Goal: Information Seeking & Learning: Learn about a topic

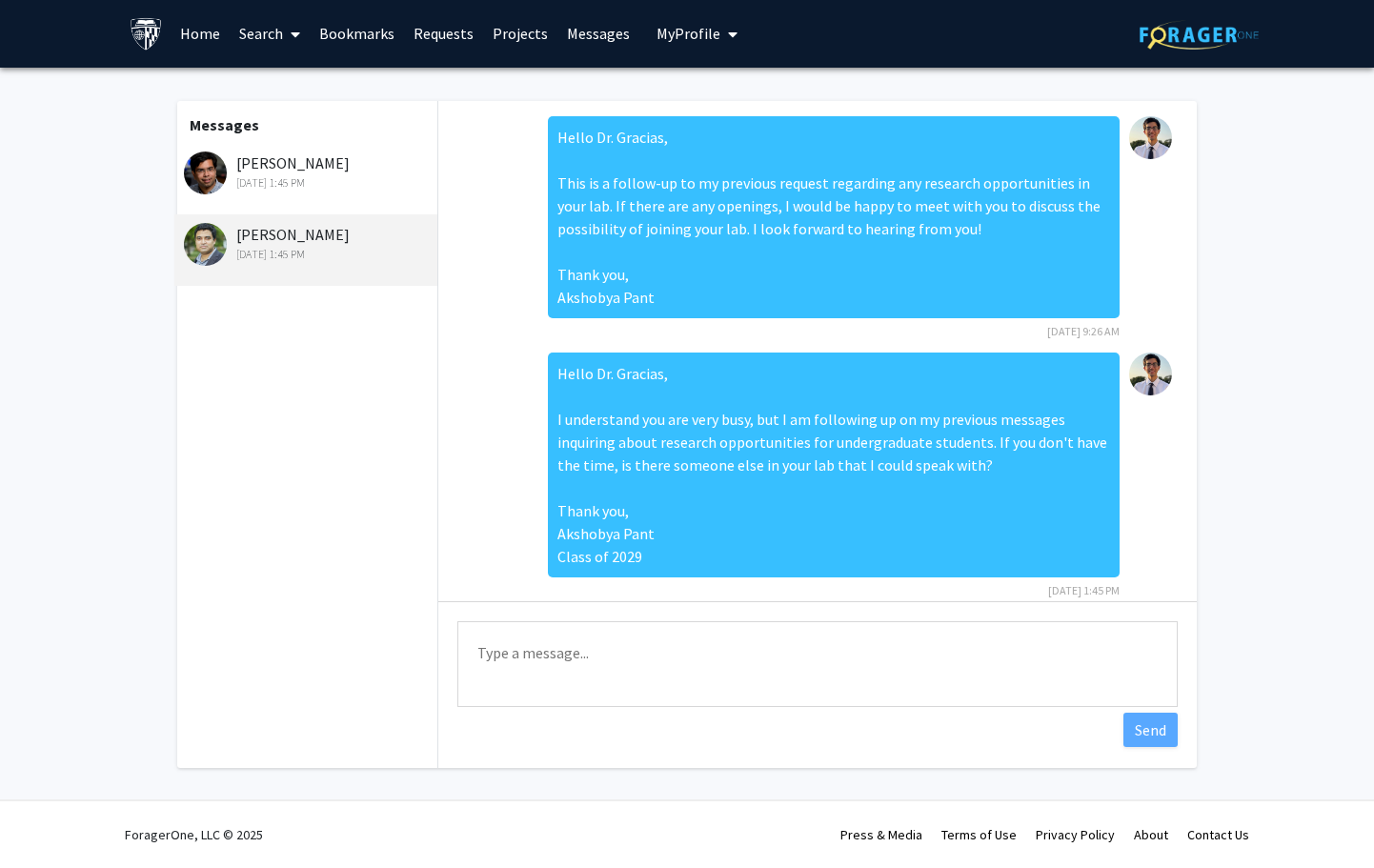
scroll to position [25, 0]
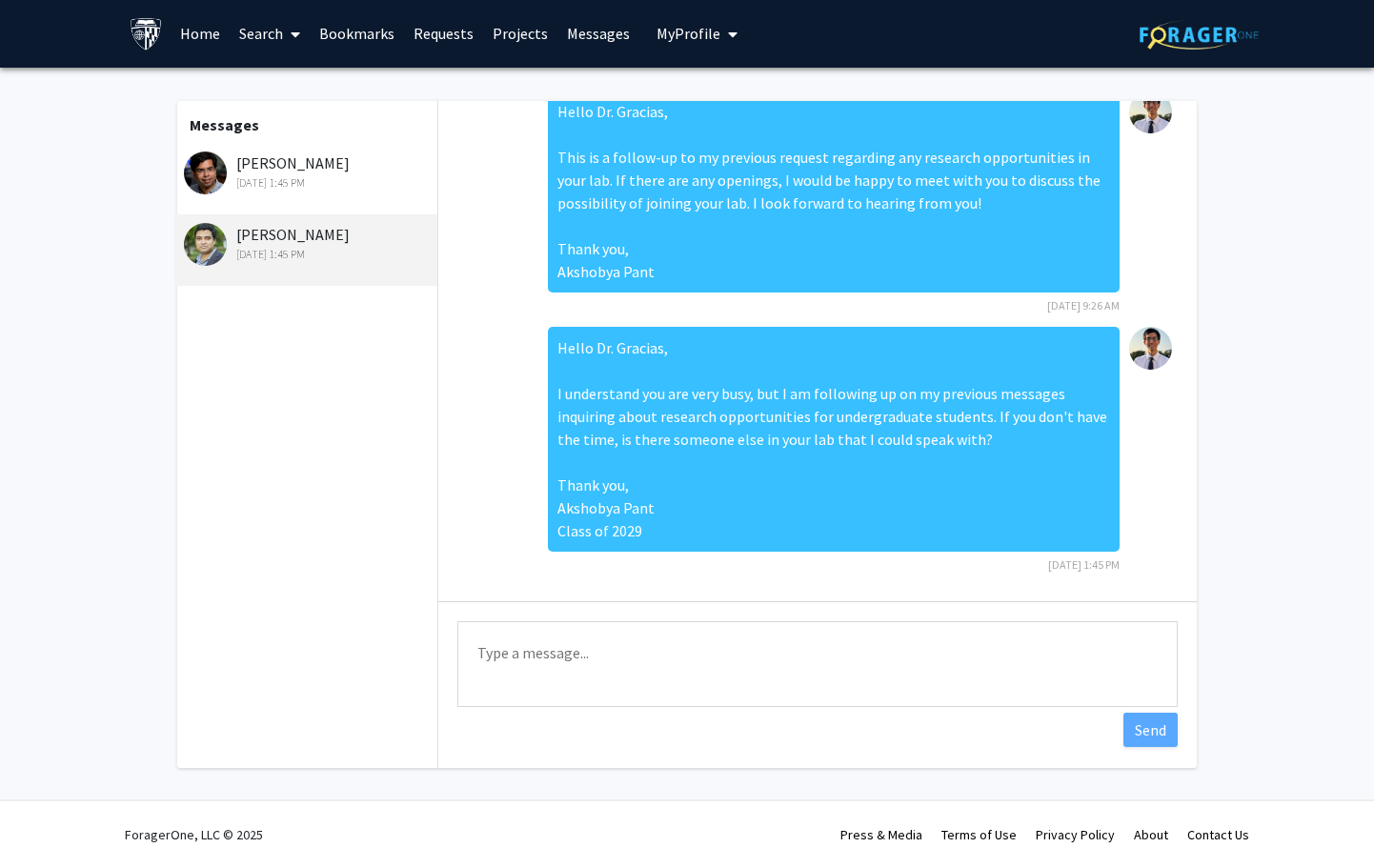
click at [123, 409] on fg-messaging "Messages [PERSON_NAME] [DATE] 1:45 PM [PERSON_NAME] [DATE] 1:45 PM Hello Dr. Gr…" at bounding box center [687, 439] width 1374 height 743
click at [508, 25] on link "Projects" at bounding box center [520, 33] width 74 height 67
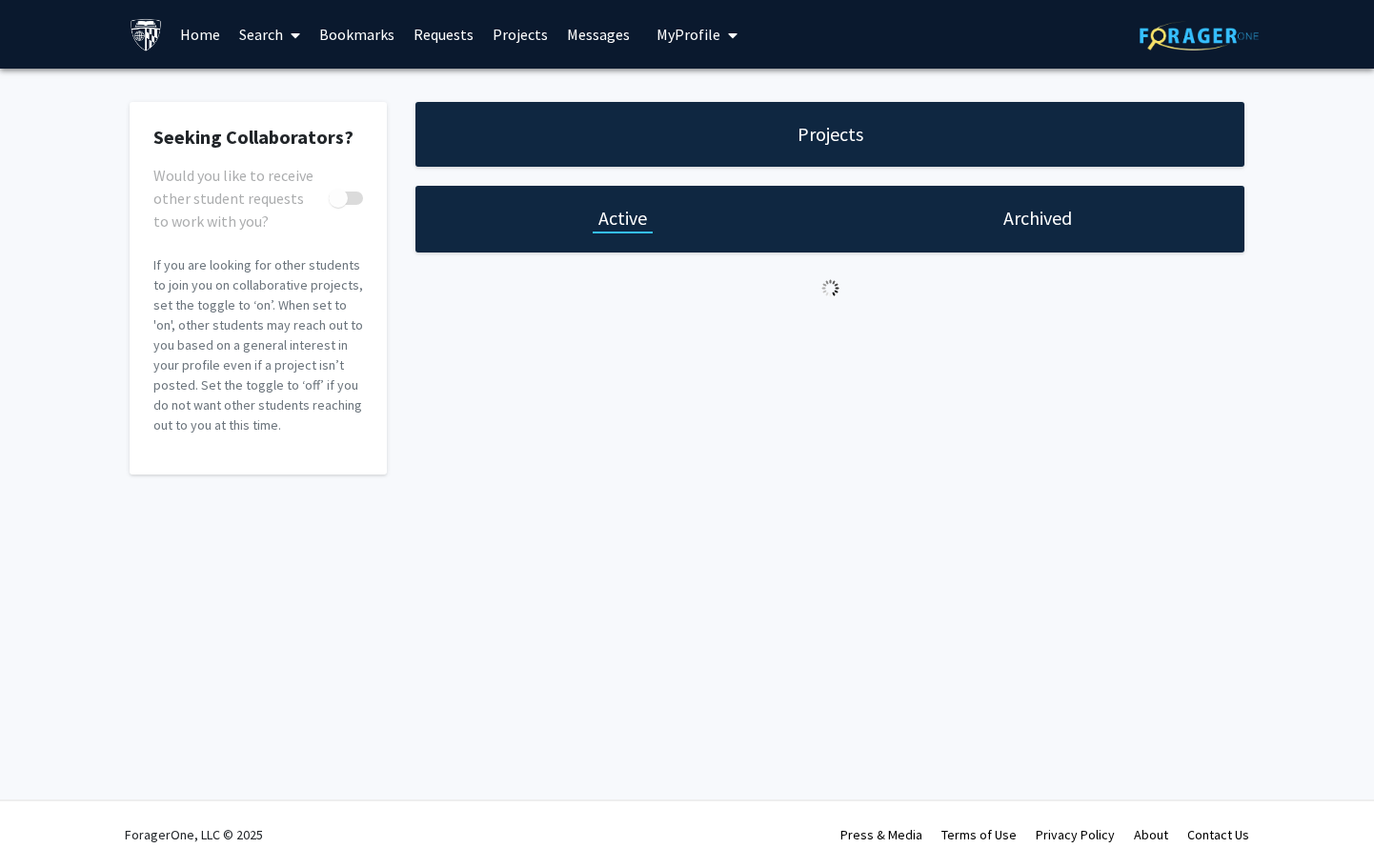
checkbox input "true"
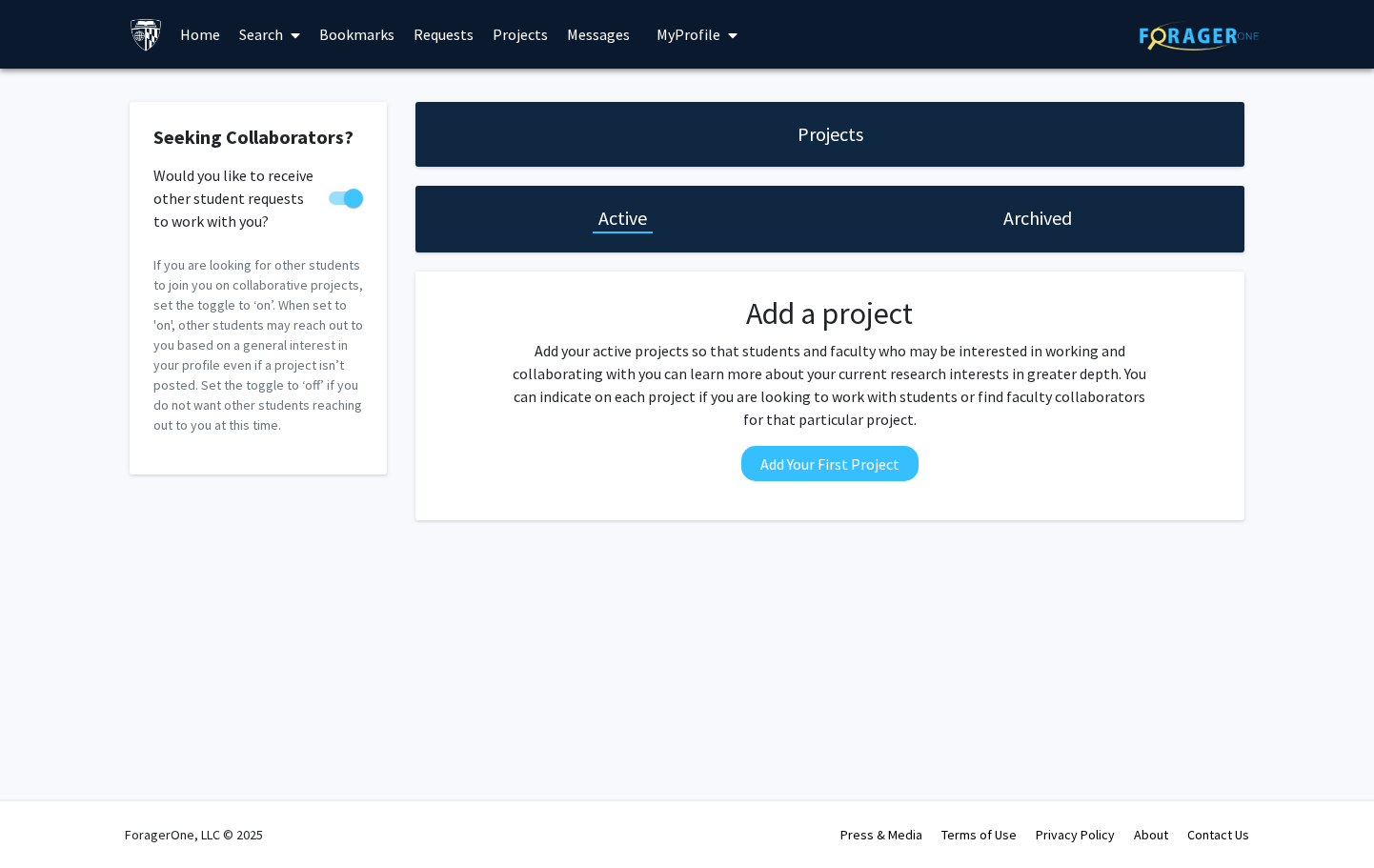
click at [453, 40] on link "Requests" at bounding box center [443, 34] width 79 height 67
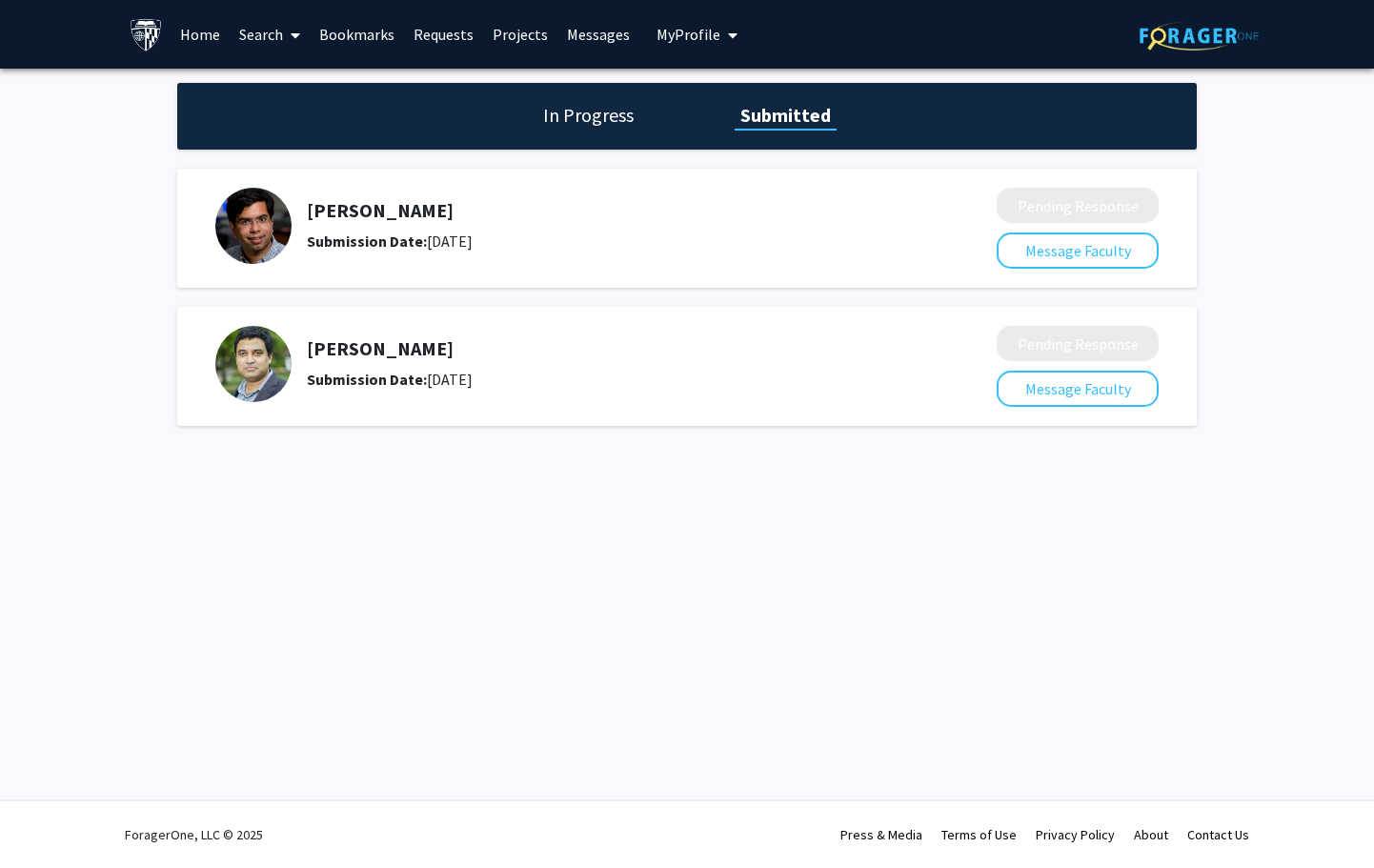
click at [594, 24] on link "Messages" at bounding box center [599, 34] width 82 height 67
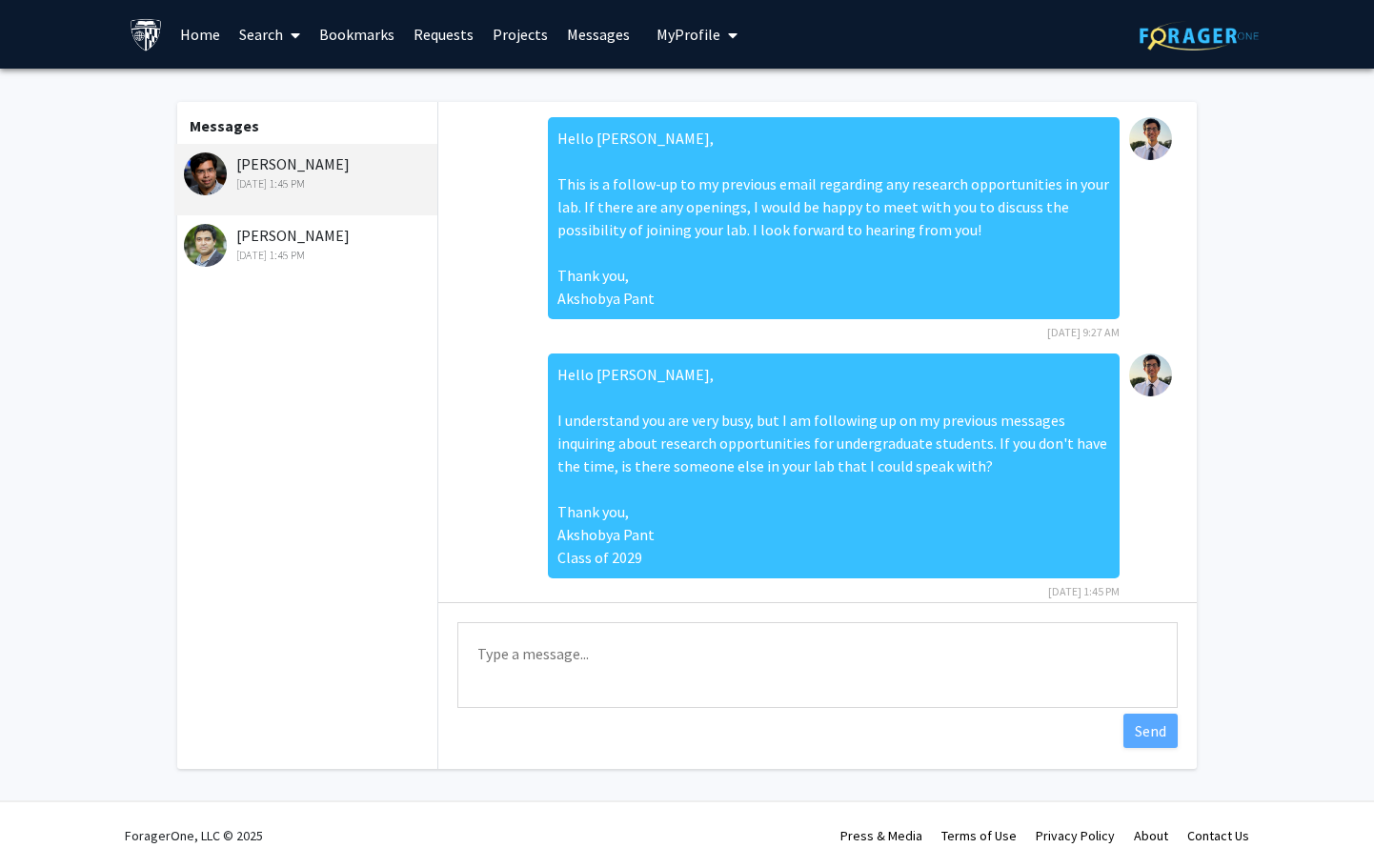
scroll to position [25, 0]
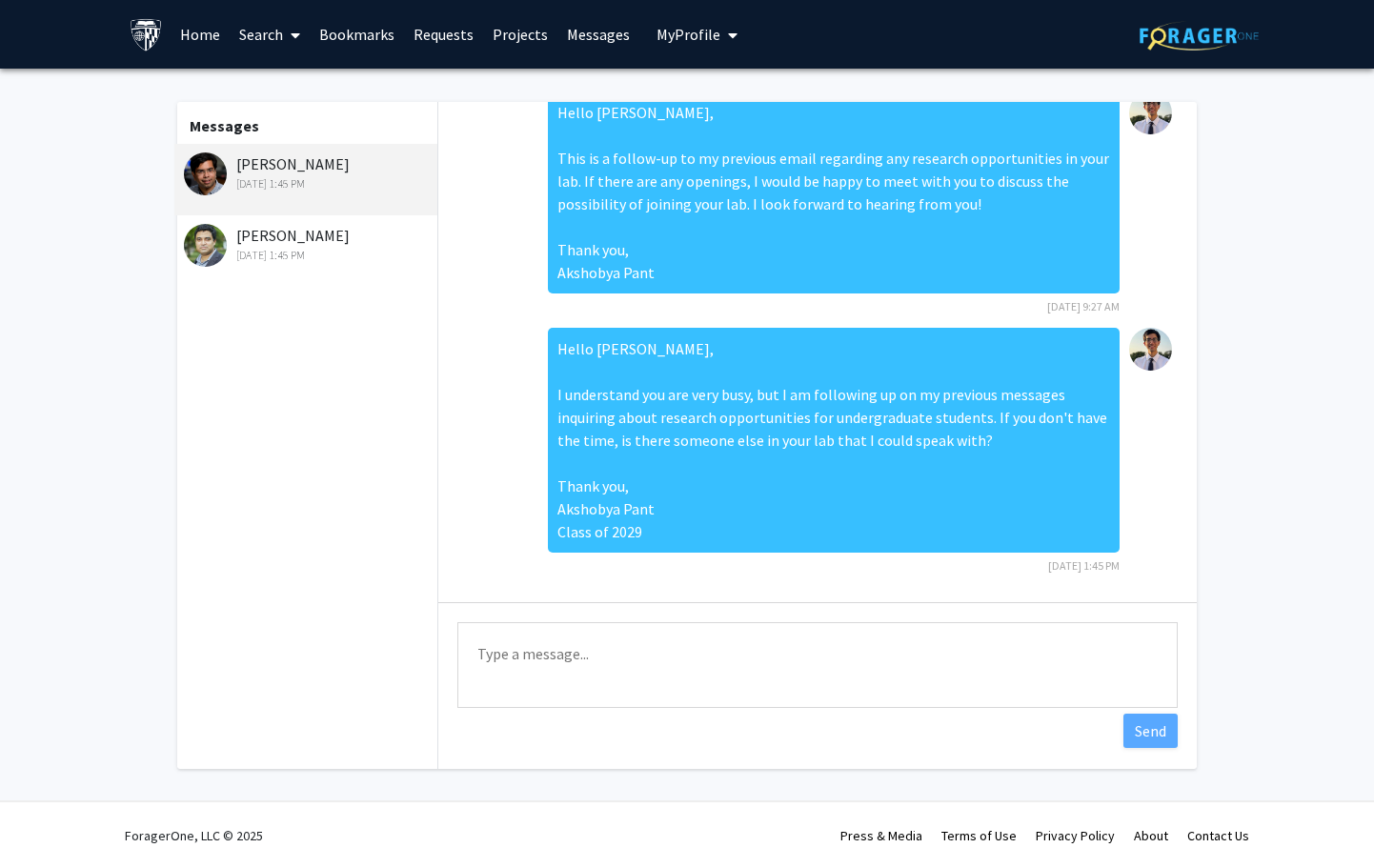
click at [370, 250] on div "[DATE] 1:45 PM" at bounding box center [309, 255] width 249 height 17
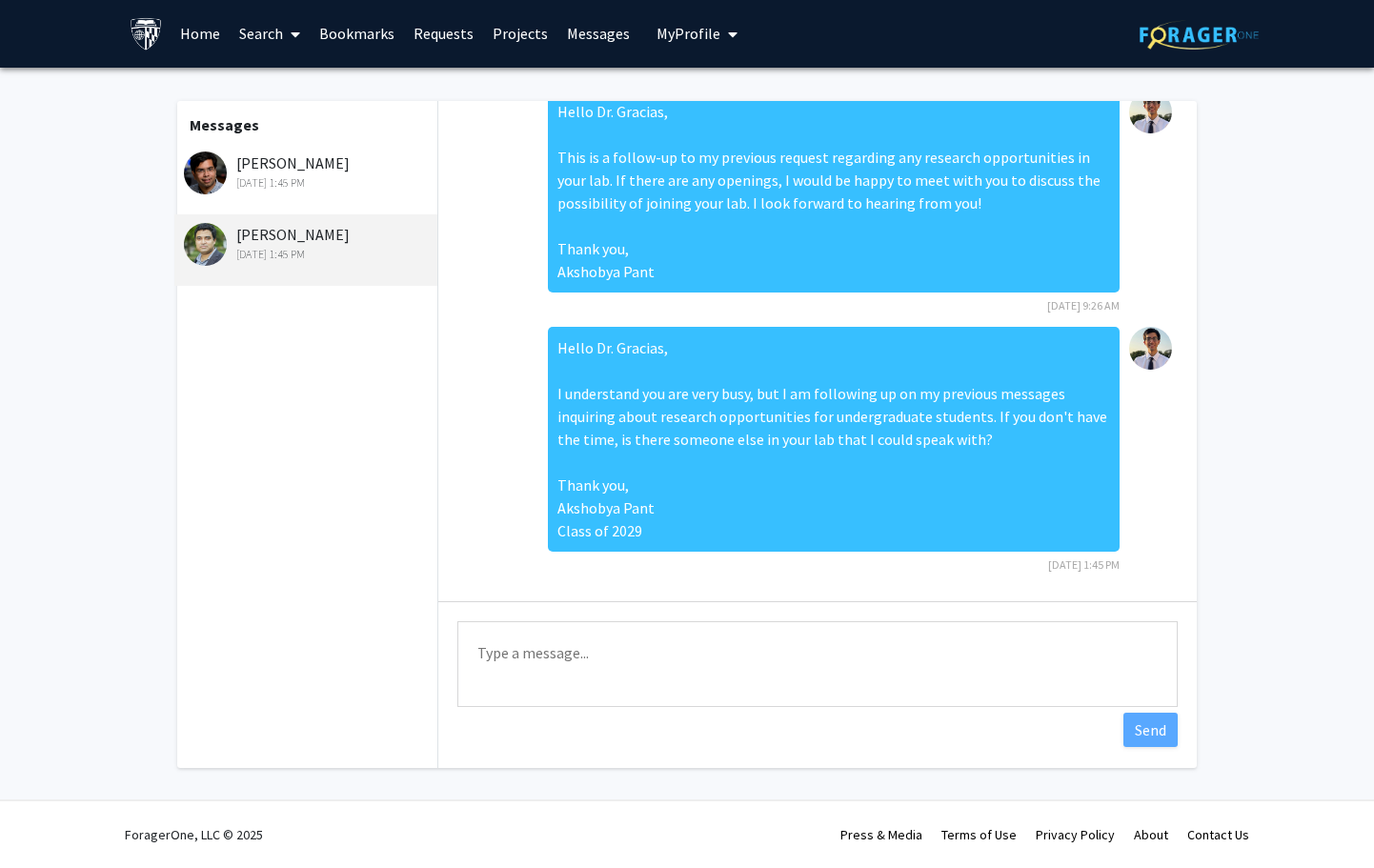
scroll to position [0, 0]
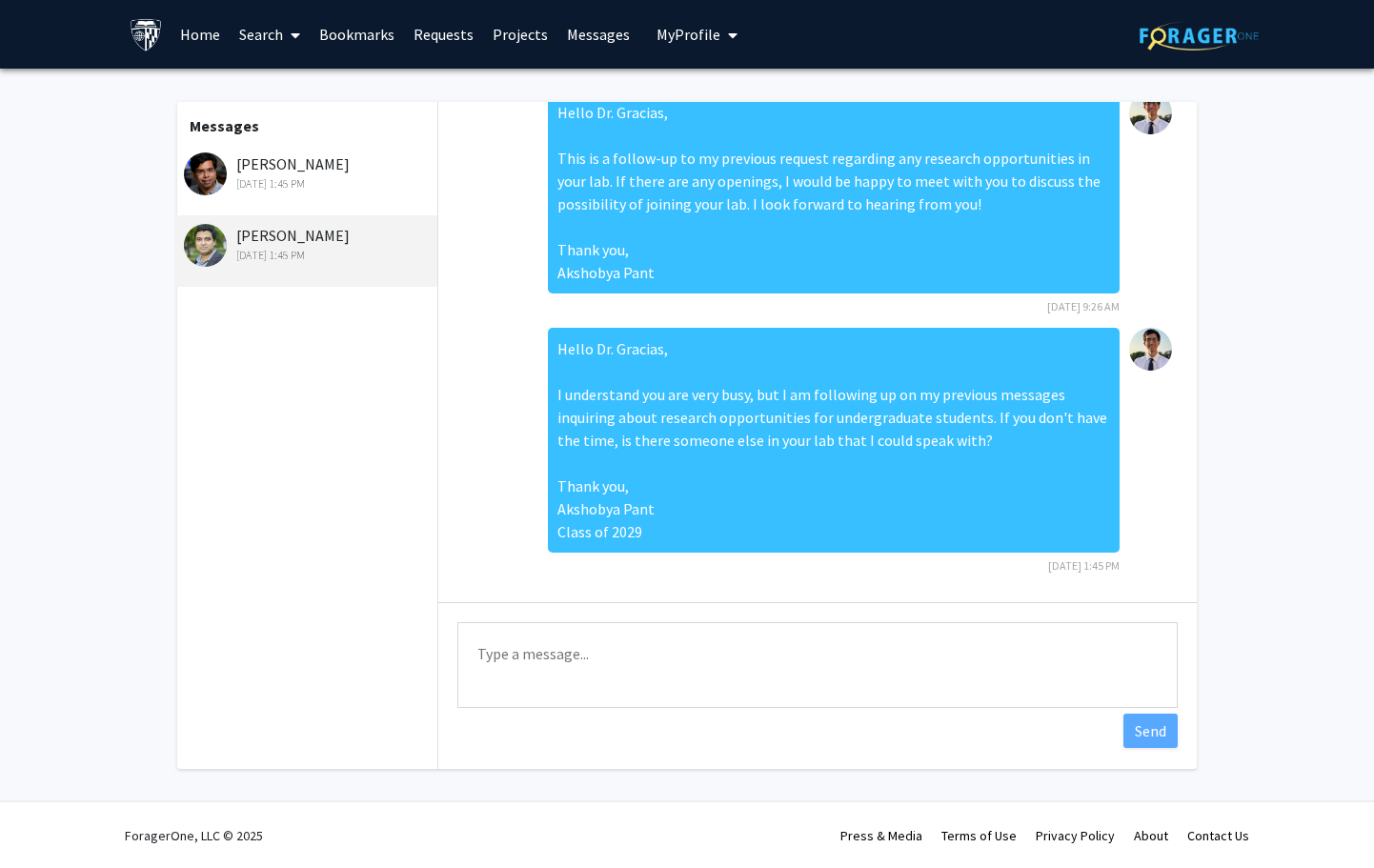
click at [209, 37] on link "Home" at bounding box center [200, 34] width 59 height 67
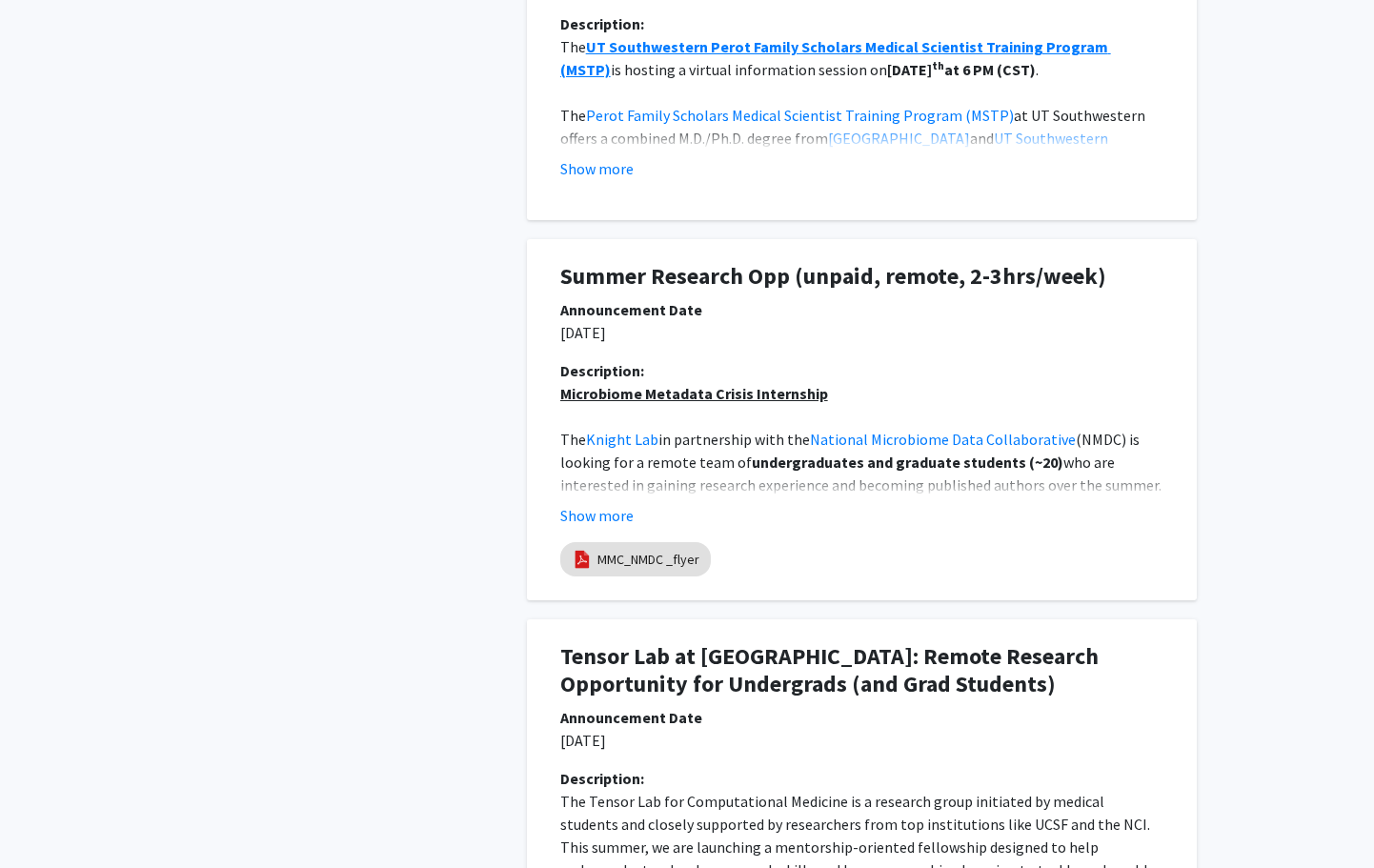
scroll to position [1247, 0]
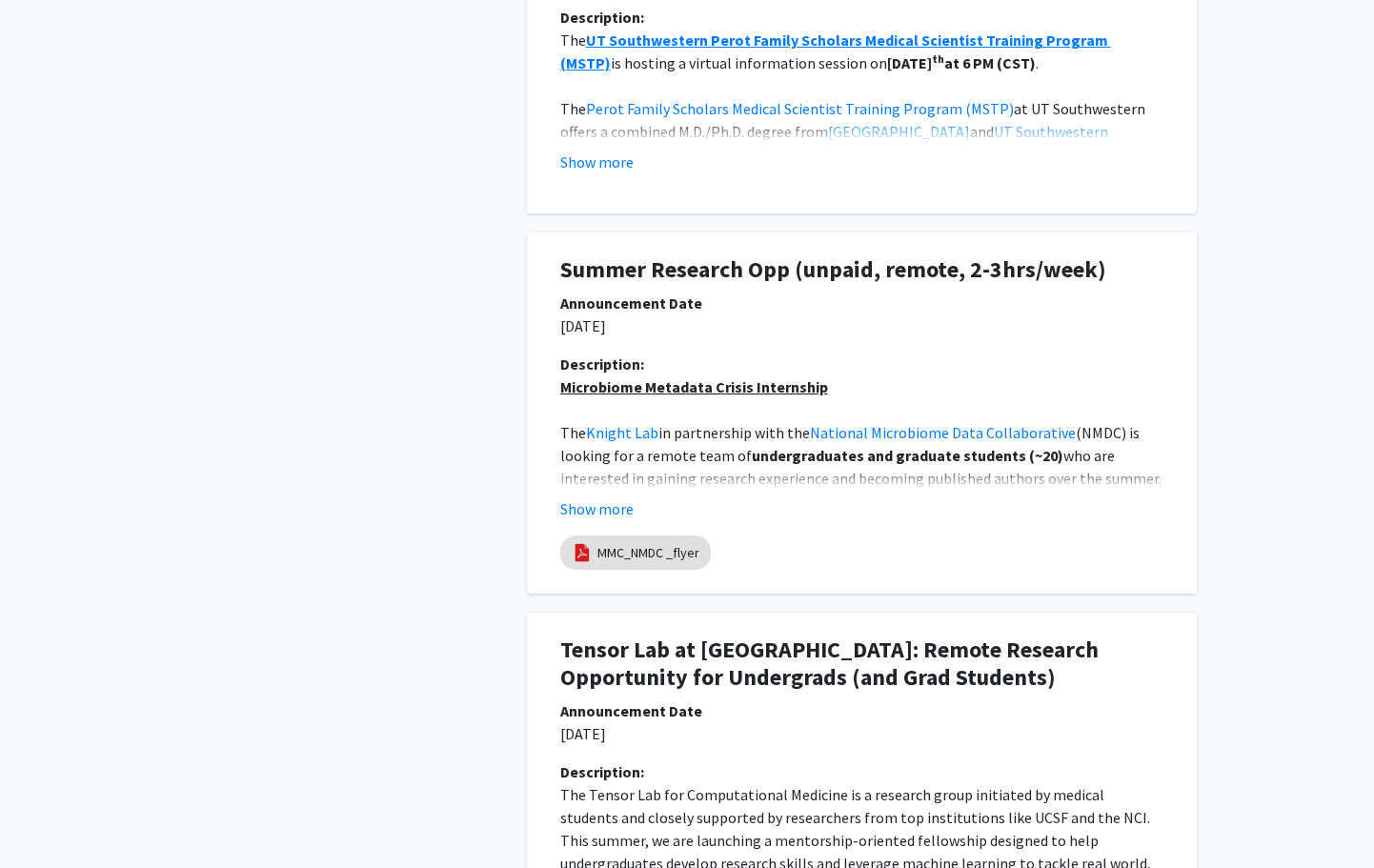
click at [602, 448] on span "(NMDC) is looking for a remote team of" at bounding box center [852, 444] width 582 height 42
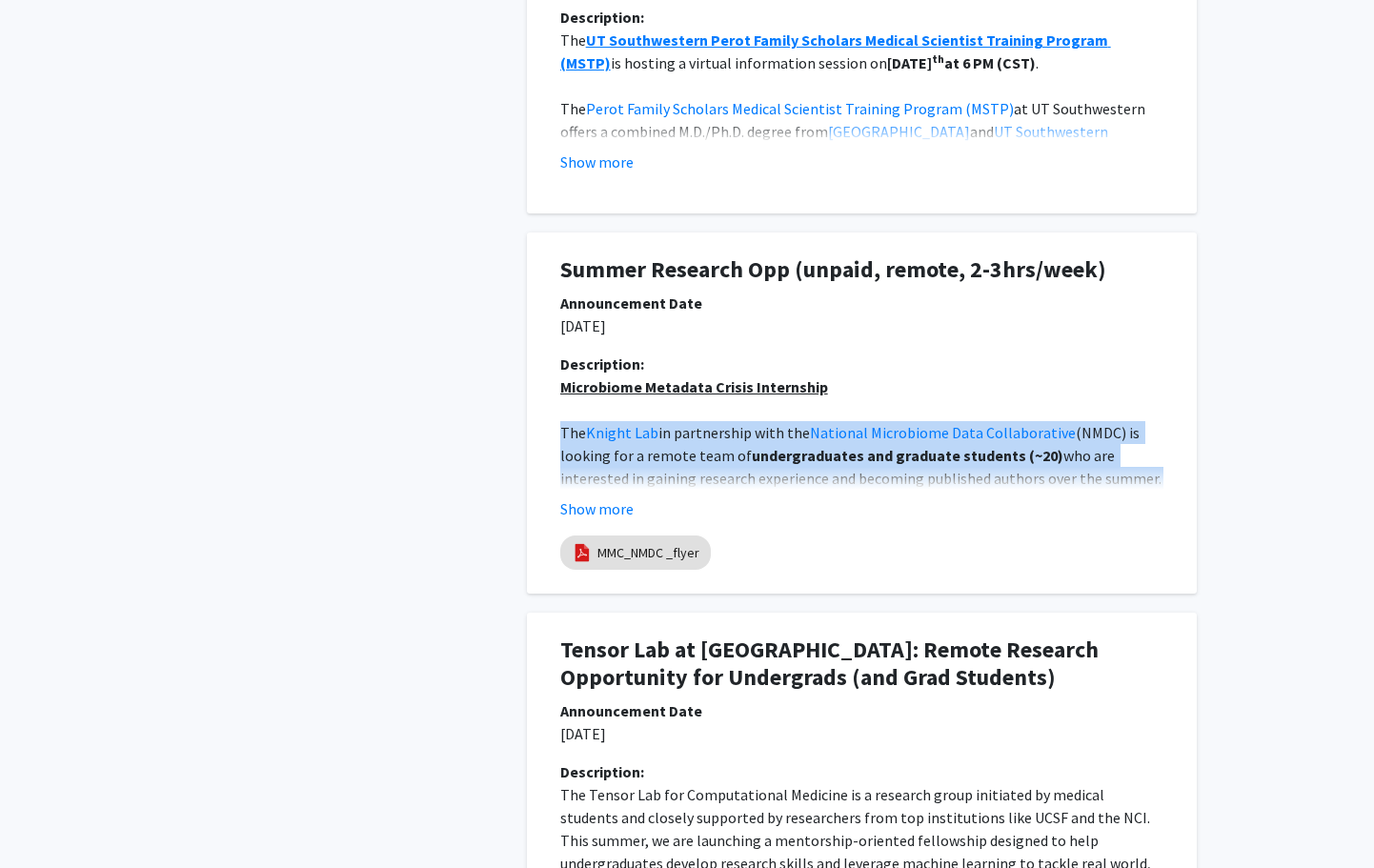
click at [602, 448] on span "(NMDC) is looking for a remote team of" at bounding box center [852, 444] width 582 height 42
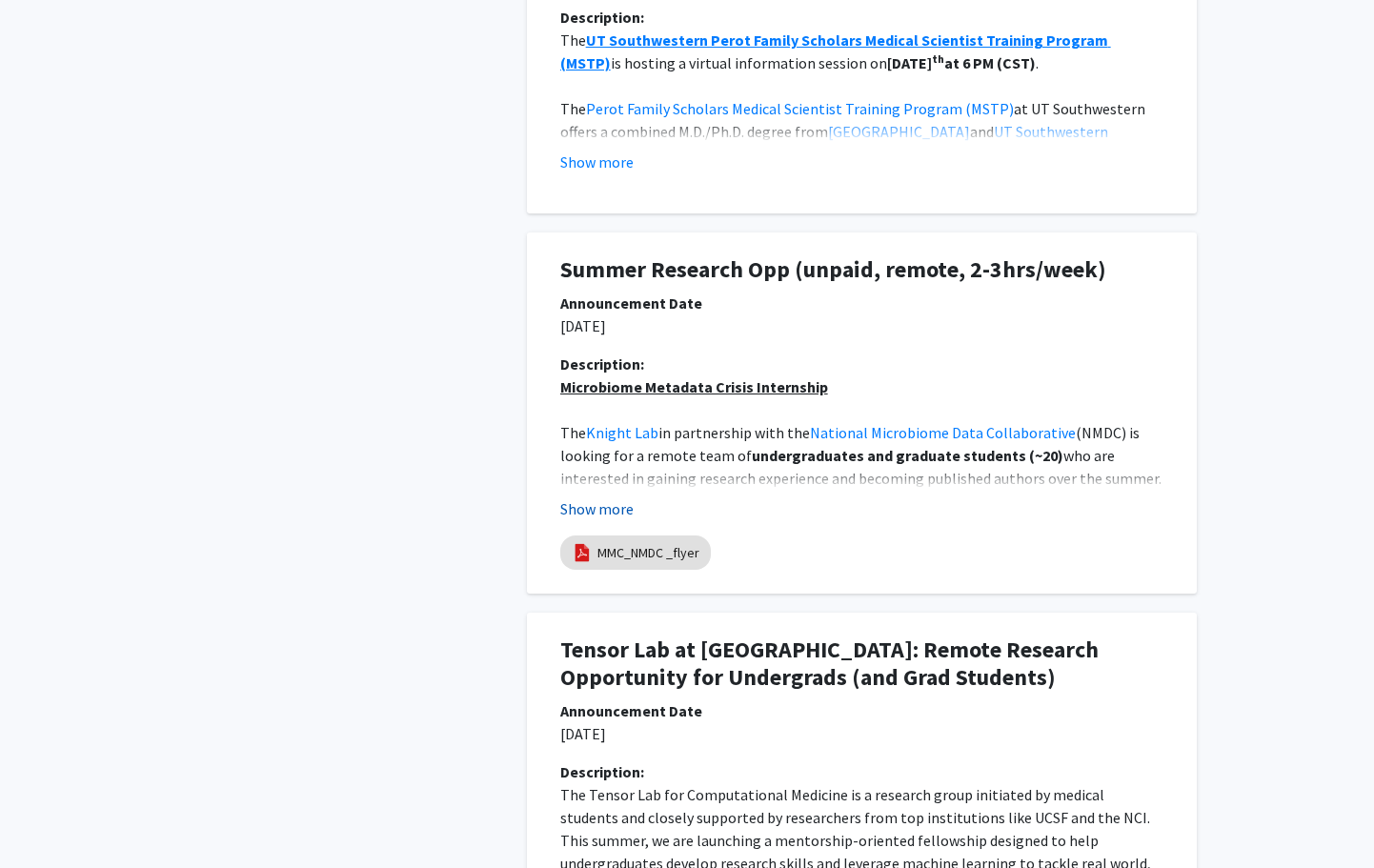
click at [590, 499] on button "Show more" at bounding box center [597, 507] width 74 height 23
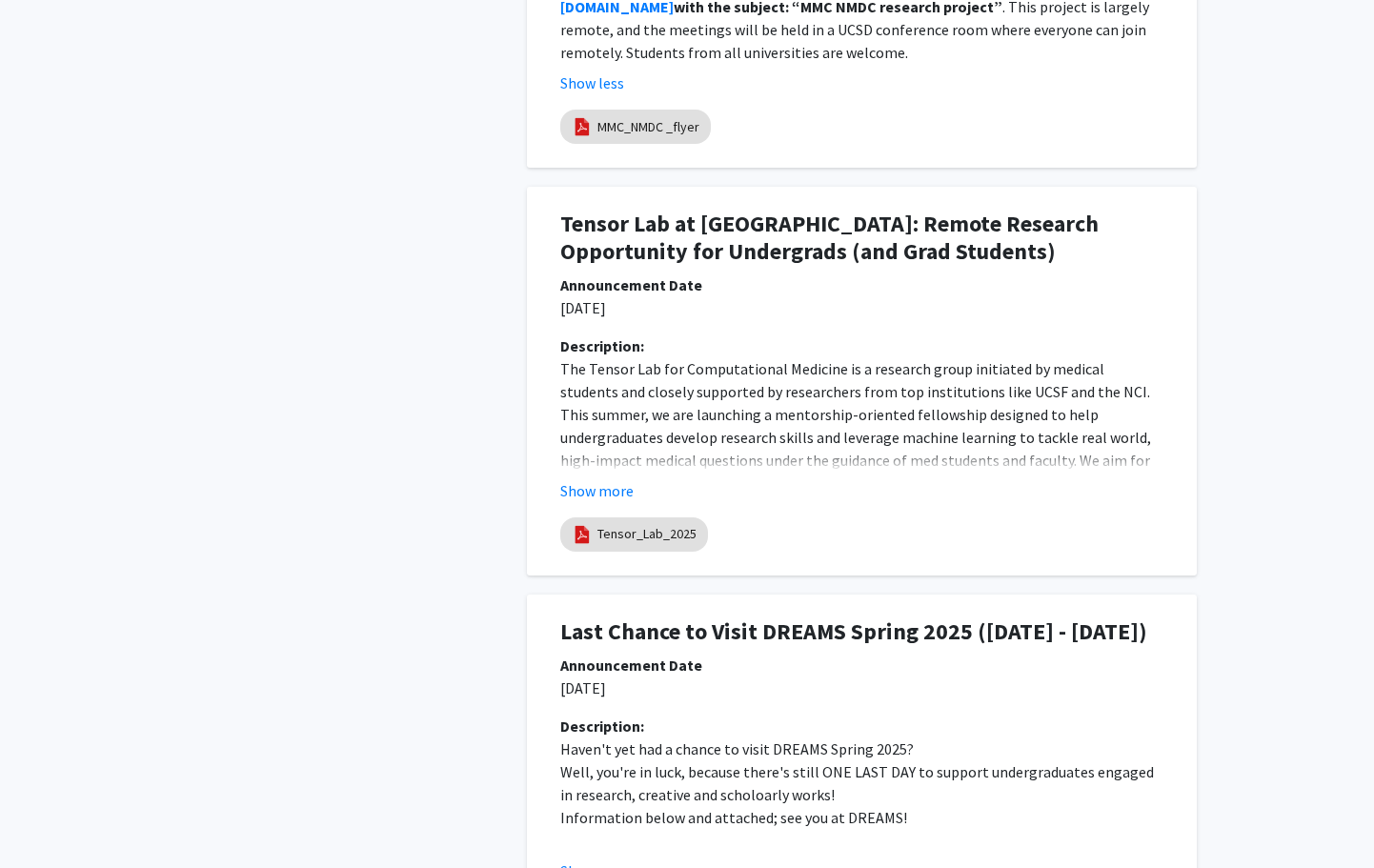
scroll to position [2502, 0]
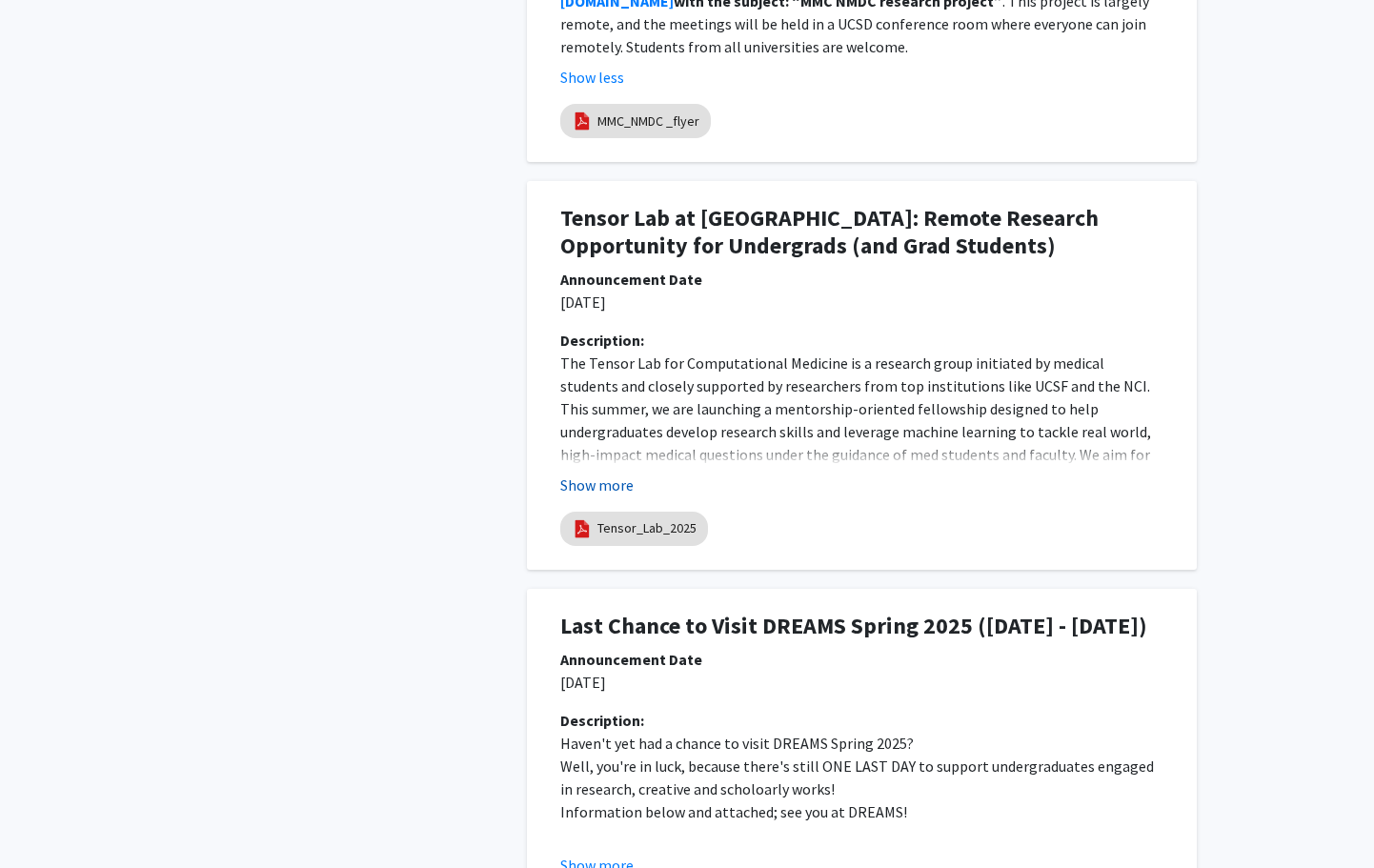
click at [603, 473] on button "Show more" at bounding box center [597, 484] width 74 height 23
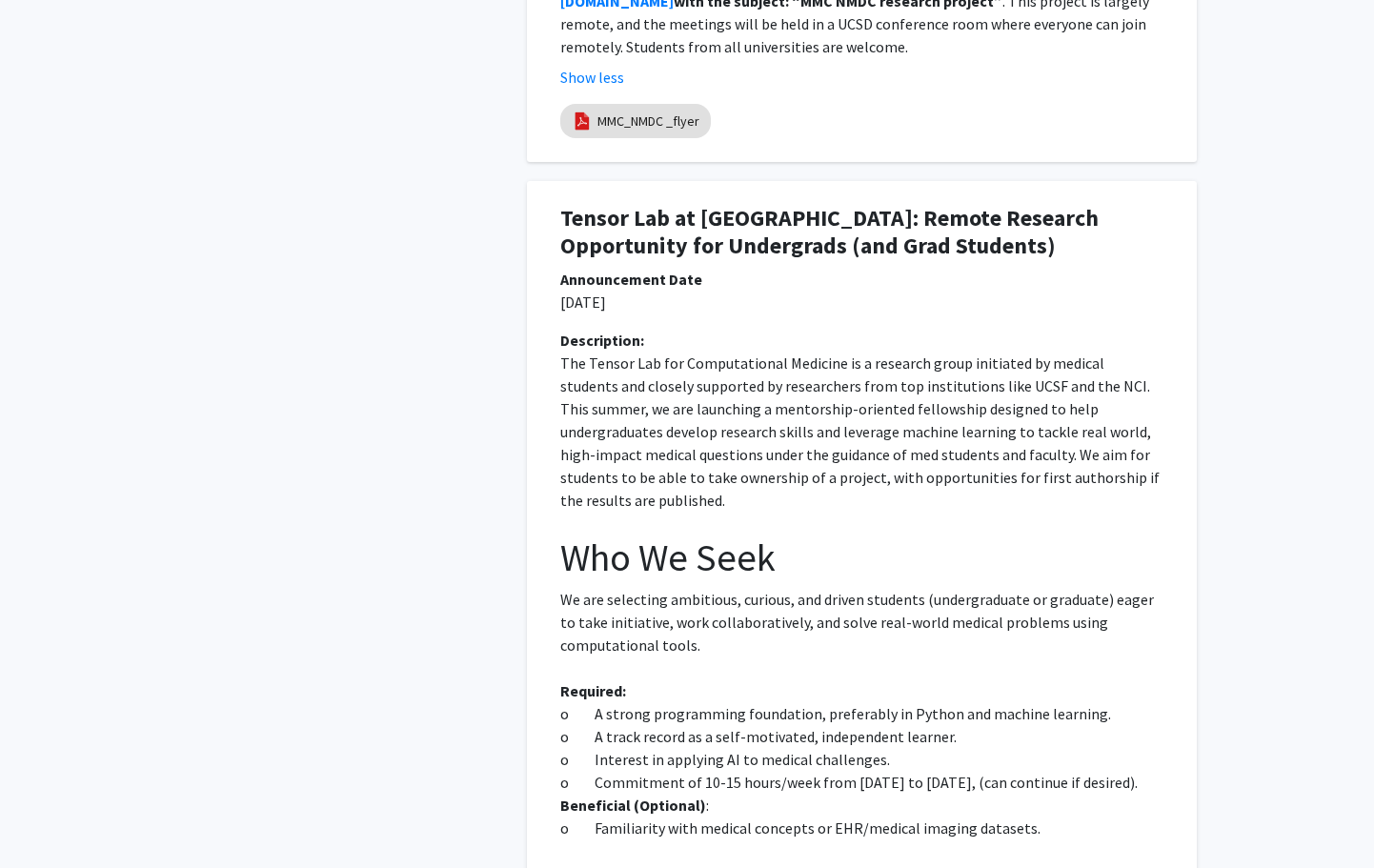
click at [717, 359] on p "The Tensor Lab for Computational Medicine is a research group initiated by medi…" at bounding box center [861, 431] width 603 height 160
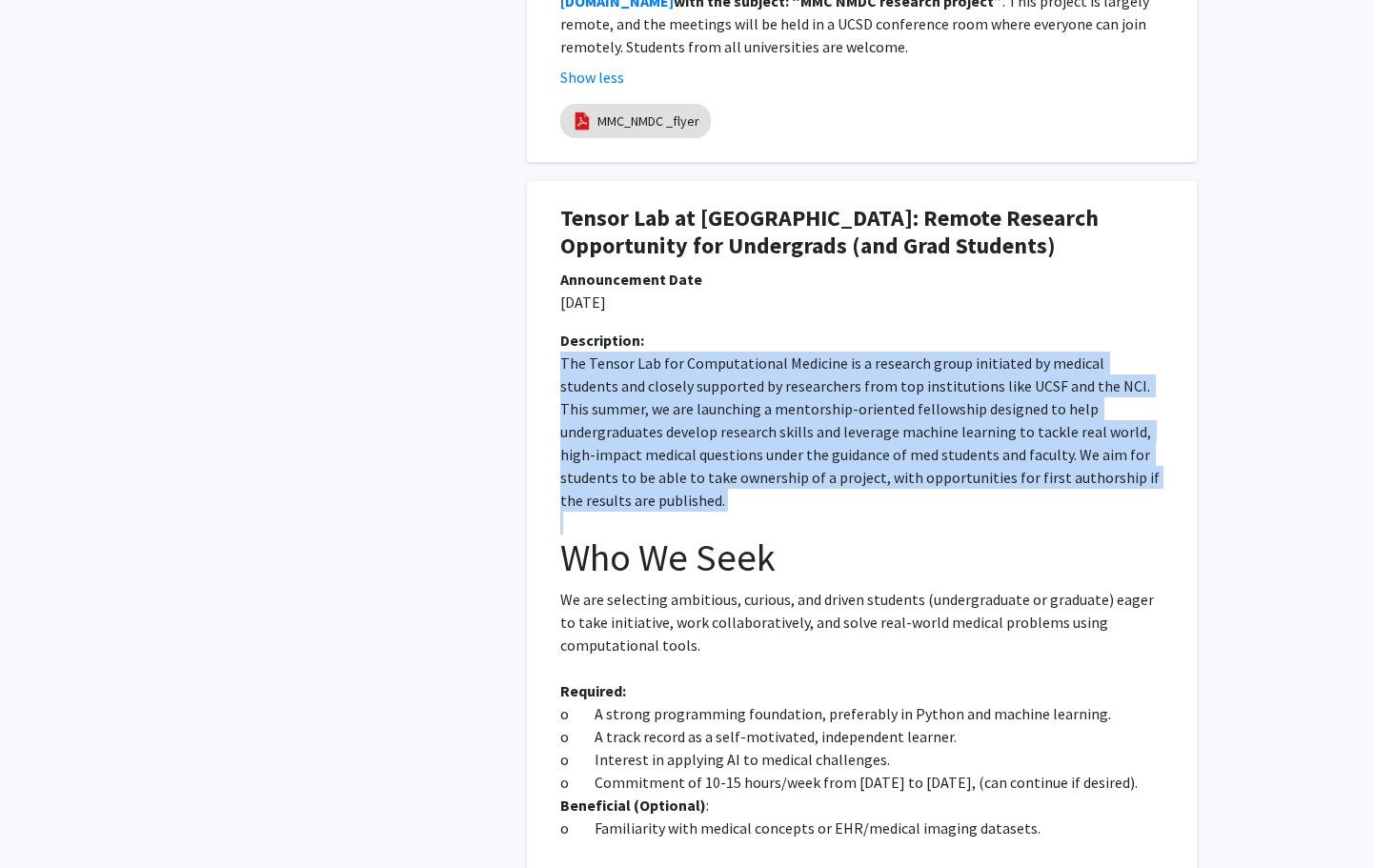
click at [717, 425] on p "The Tensor Lab for Computational Medicine is a research group initiated by medi…" at bounding box center [861, 431] width 603 height 160
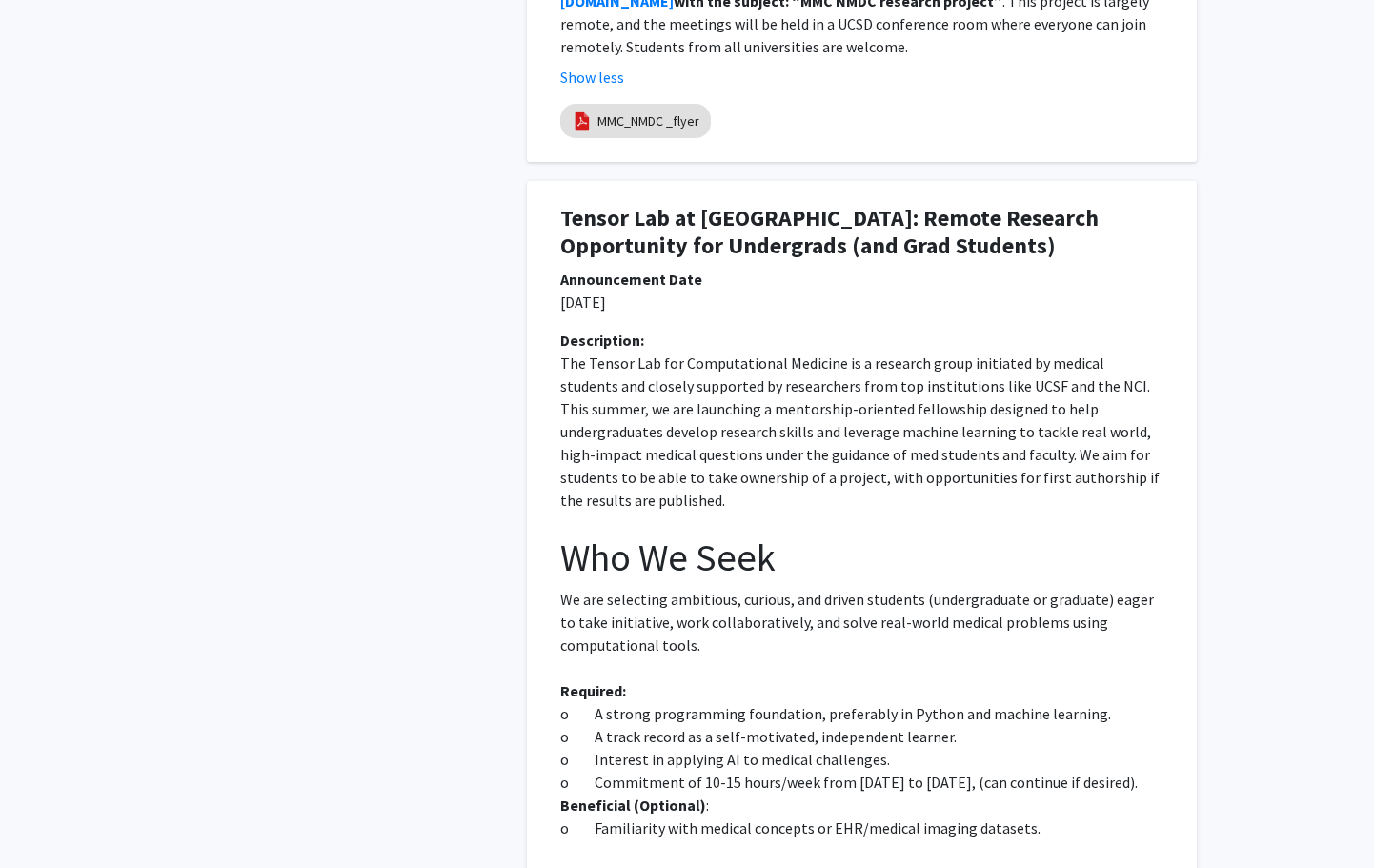
click at [722, 534] on h1 "Who We Seek" at bounding box center [861, 556] width 603 height 46
click at [750, 588] on p "We are selecting ambitious, curious, and driven students (undergraduate or grad…" at bounding box center [861, 622] width 603 height 69
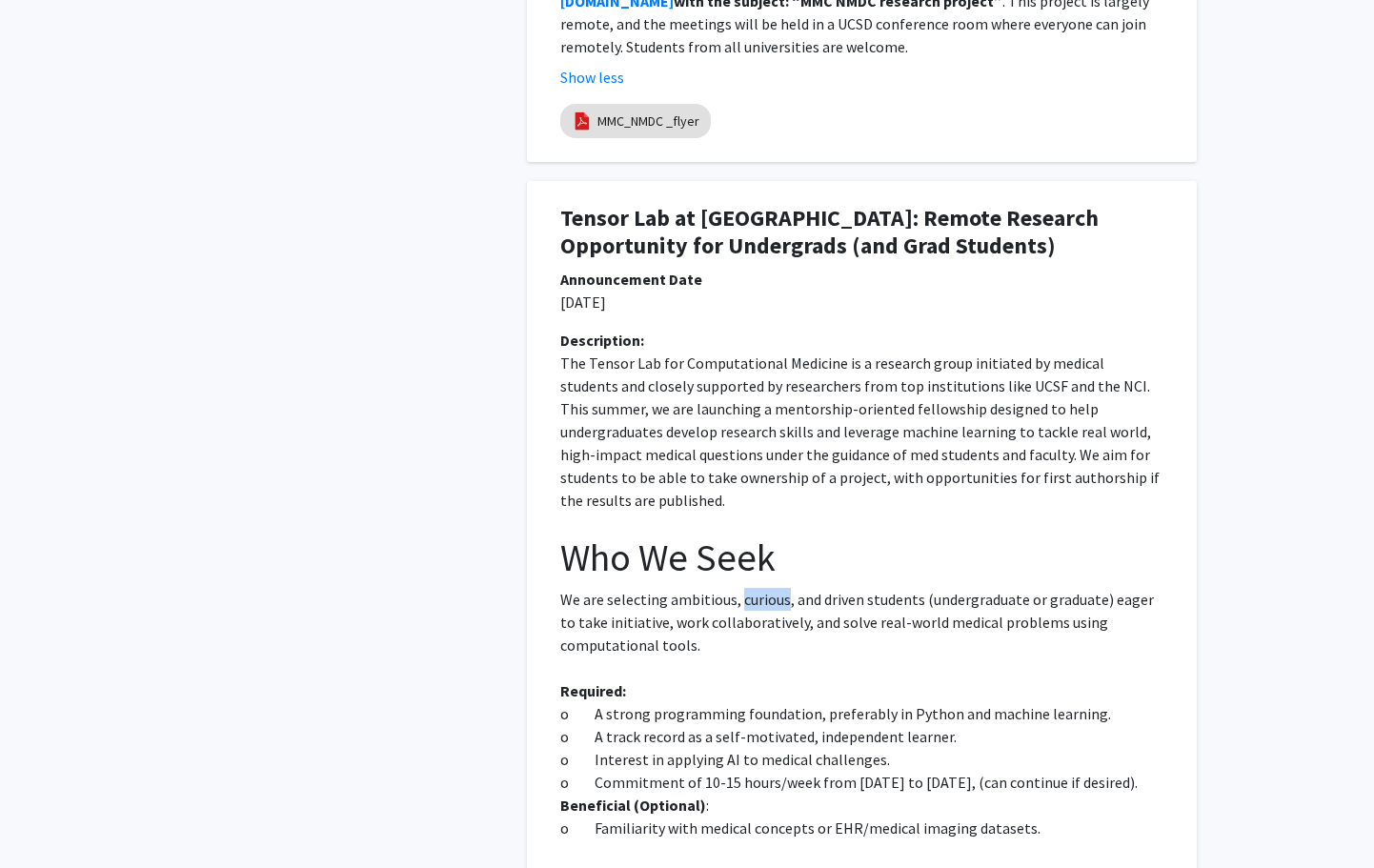
click at [721, 588] on p "We are selecting ambitious, curious, and driven students (undergraduate or grad…" at bounding box center [861, 622] width 603 height 69
click at [610, 604] on p "We are selecting ambitious, curious, and driven students (undergraduate or grad…" at bounding box center [861, 622] width 603 height 69
click at [490, 622] on div "HOUR (the [PERSON_NAME] Office for Undergraduate Research) is a resource for al…" at bounding box center [337, 707] width 350 height 5666
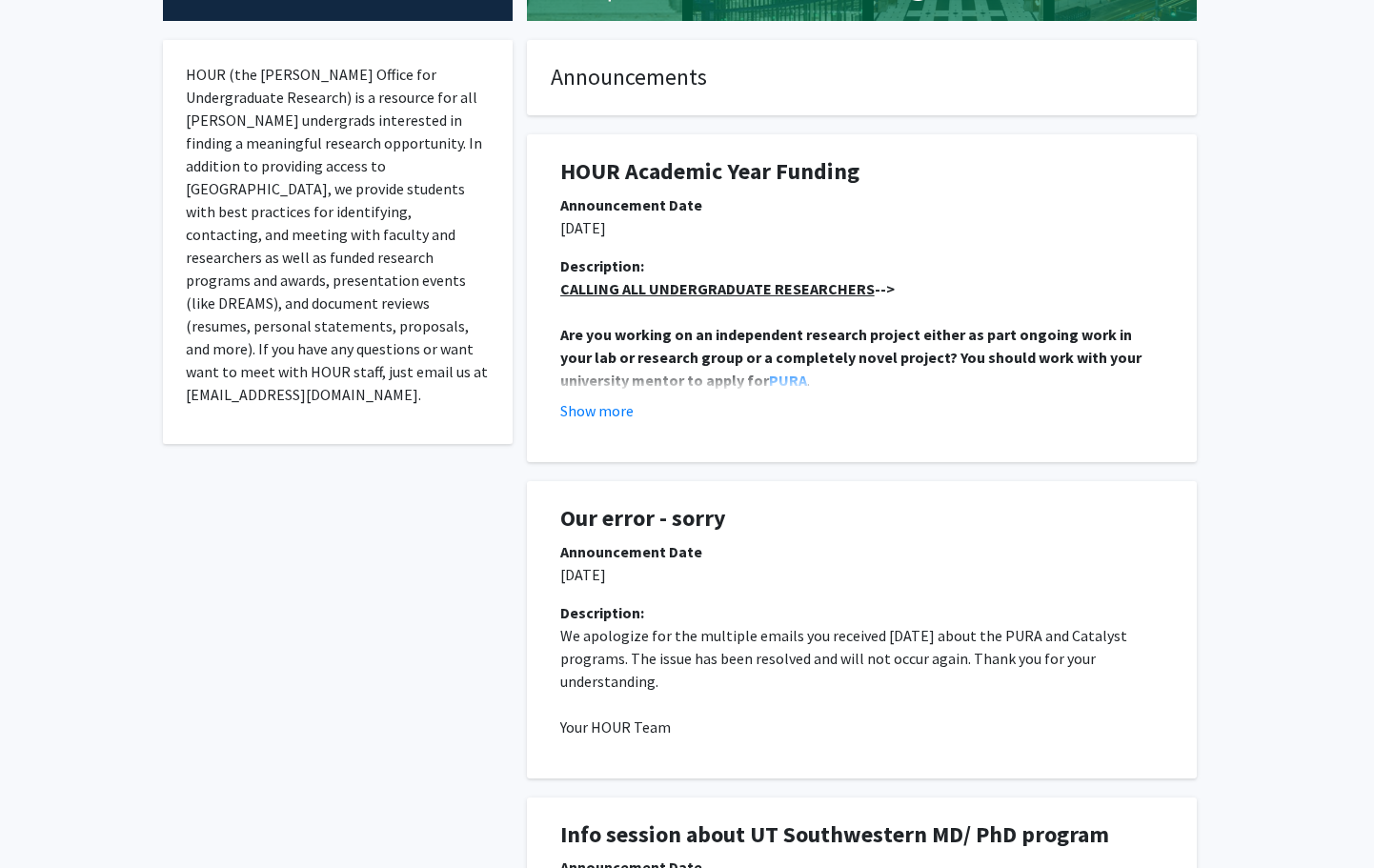
scroll to position [0, 0]
